Goal: Task Accomplishment & Management: Manage account settings

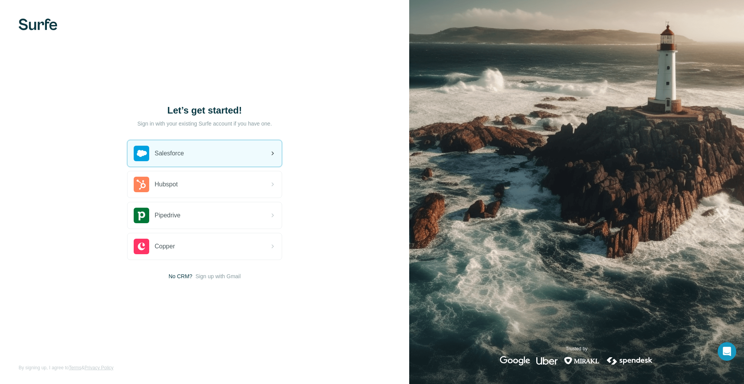
click at [219, 161] on div "Salesforce" at bounding box center [205, 153] width 154 height 26
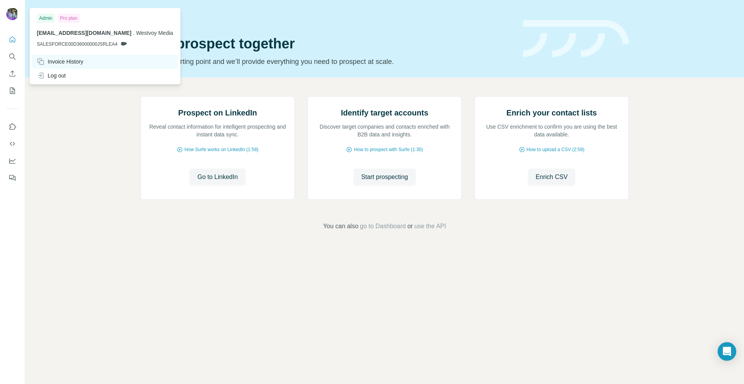
click at [64, 57] on div "Invoice History" at bounding box center [105, 62] width 146 height 14
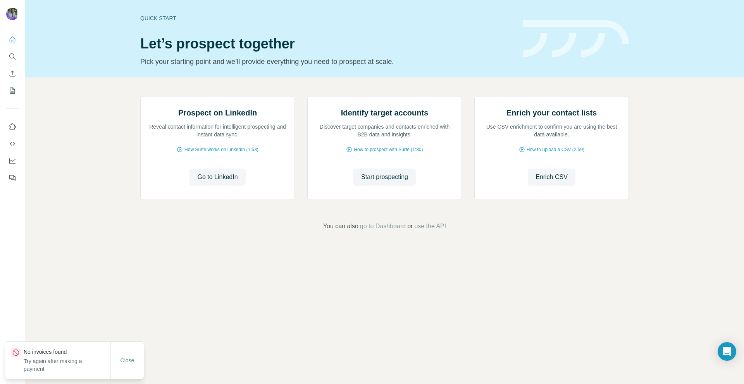
click at [129, 360] on span "Close" at bounding box center [128, 361] width 14 height 8
click at [11, 40] on icon "Quick start" at bounding box center [13, 40] width 8 height 8
click at [9, 40] on icon "Quick start" at bounding box center [13, 40] width 8 height 8
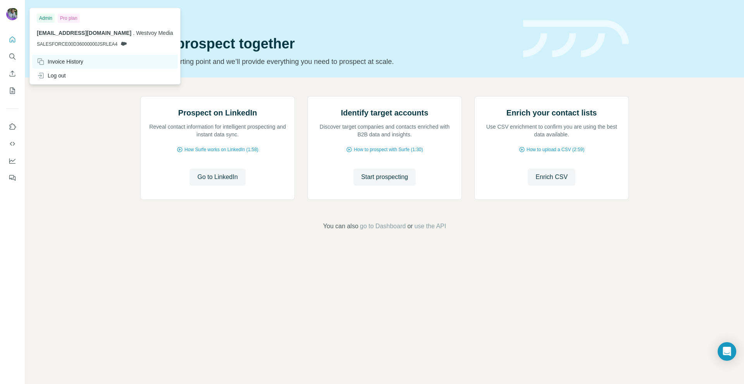
click at [67, 62] on div "Invoice History" at bounding box center [60, 62] width 47 height 8
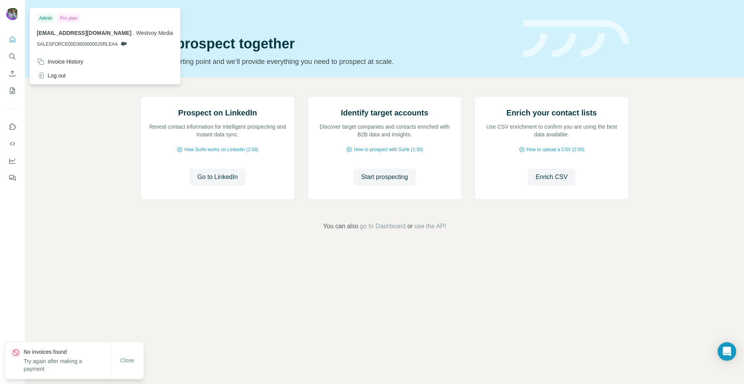
click at [172, 33] on span "Westvoy Media" at bounding box center [154, 33] width 37 height 6
click at [10, 12] on img at bounding box center [12, 14] width 12 height 12
click at [363, 46] on h1 "Let’s prospect together" at bounding box center [327, 44] width 374 height 16
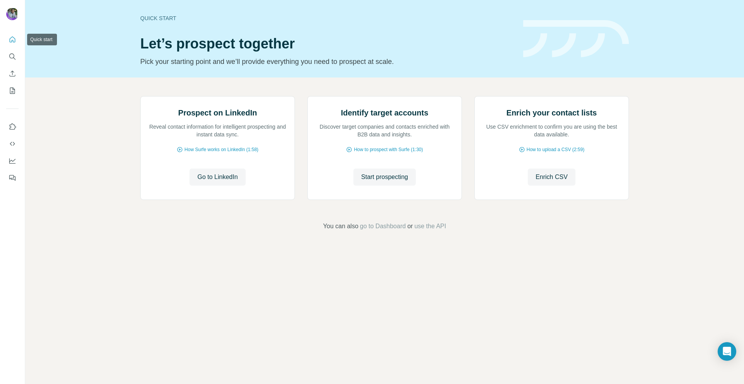
click at [11, 40] on icon "Quick start" at bounding box center [13, 40] width 8 height 8
